Goal: Navigation & Orientation: Find specific page/section

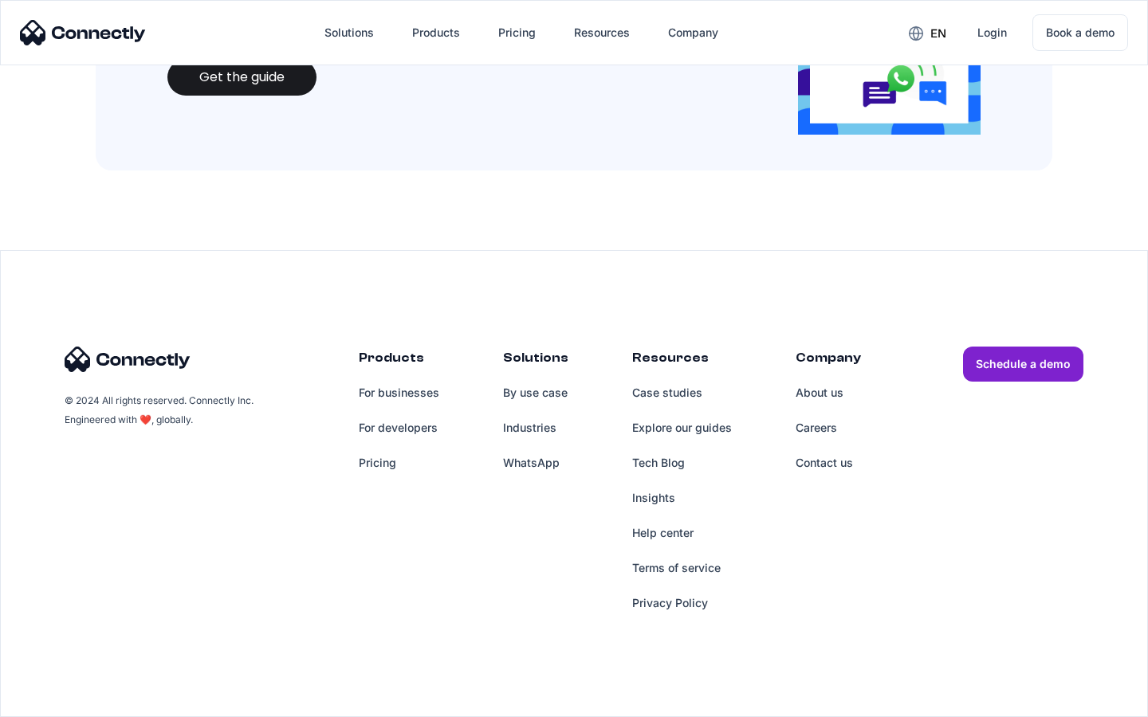
scroll to position [1733, 0]
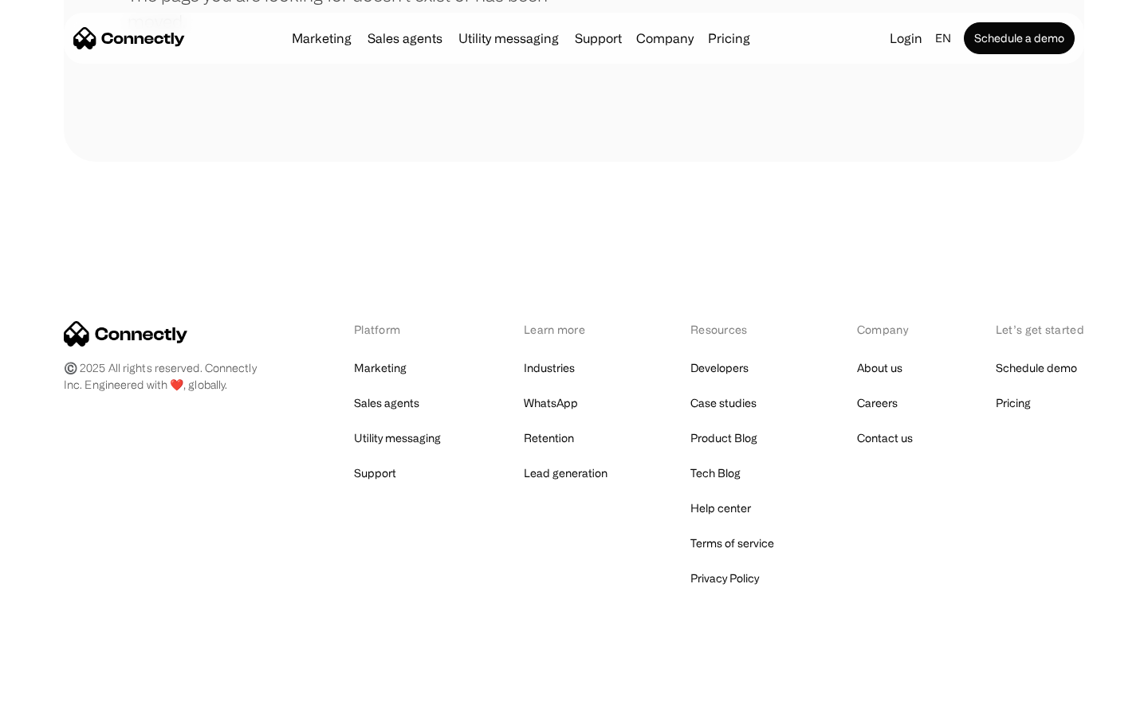
scroll to position [291, 0]
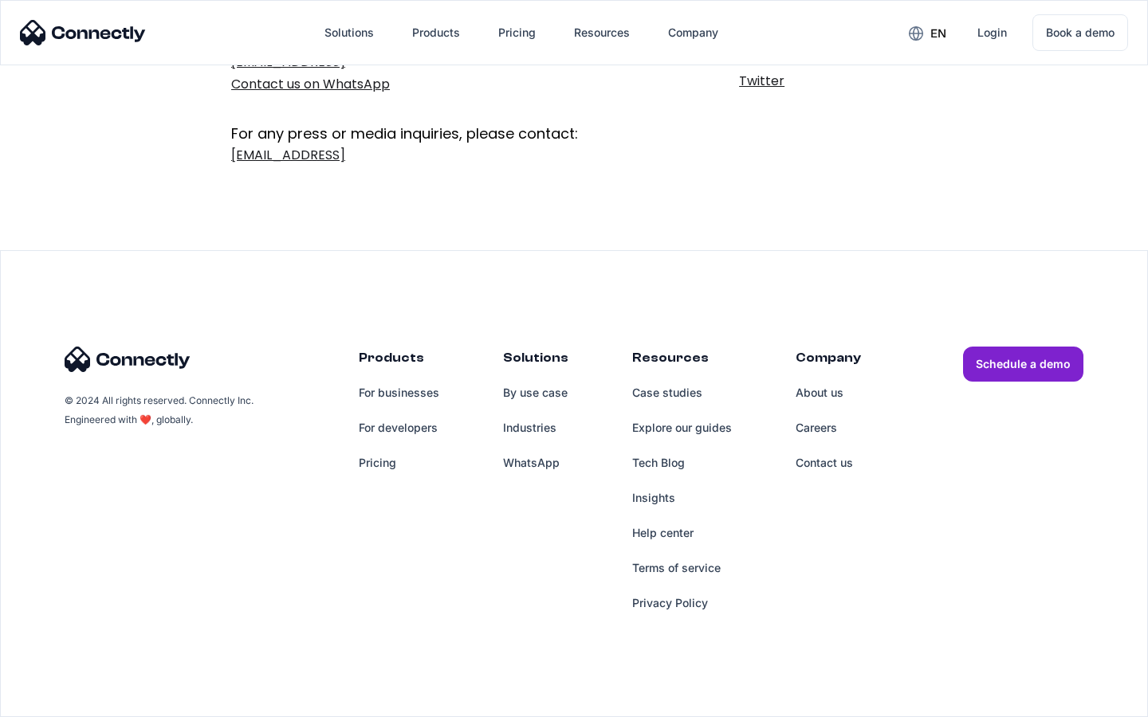
scroll to position [261, 0]
